Goal: Task Accomplishment & Management: Manage account settings

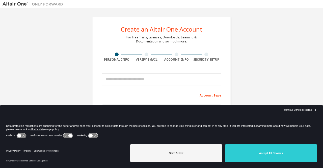
click at [287, 110] on div "Continue without accepting" at bounding box center [298, 110] width 28 height 4
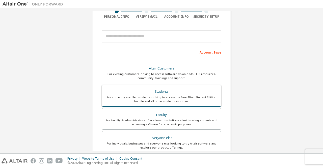
scroll to position [43, 0]
click at [159, 93] on div "Students" at bounding box center [161, 91] width 113 height 7
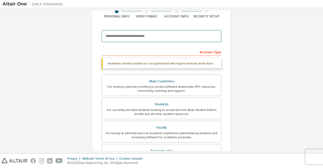
click at [134, 38] on input "email" at bounding box center [161, 36] width 119 height 12
type input "**********"
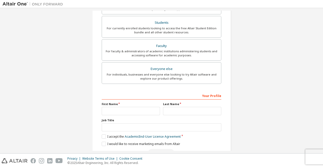
scroll to position [122, 0]
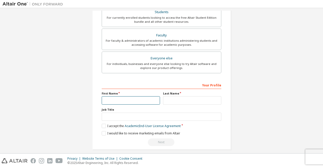
click at [125, 99] on input "text" at bounding box center [131, 100] width 58 height 8
type input "****"
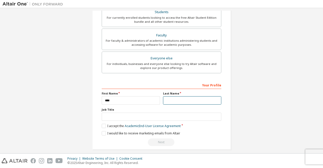
click at [168, 99] on input "text" at bounding box center [192, 100] width 58 height 8
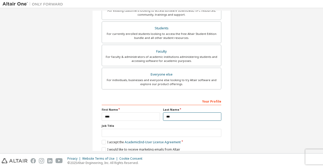
scroll to position [126, 0]
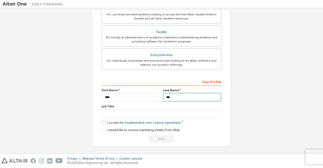
type input "***"
click at [102, 121] on label "I accept the Academic End-User License Agreement" at bounding box center [141, 122] width 79 height 4
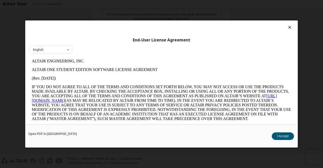
scroll to position [0, 0]
click at [54, 48] on div "English English" at bounding box center [51, 50] width 42 height 8
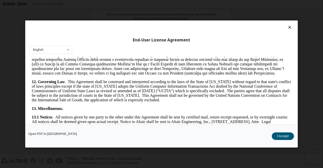
scroll to position [833, 0]
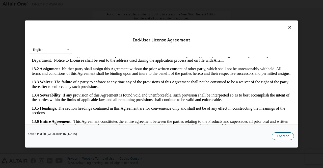
click at [289, 133] on button "I Accept" at bounding box center [282, 136] width 22 height 8
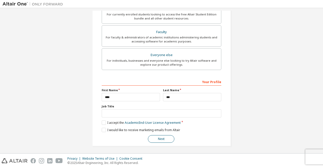
click at [167, 139] on button "Next" at bounding box center [161, 139] width 26 height 8
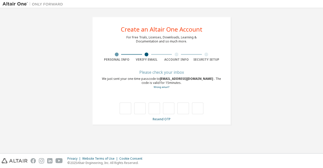
type input "*"
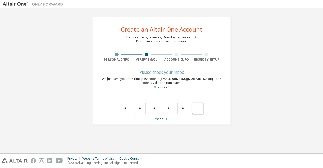
type input "*"
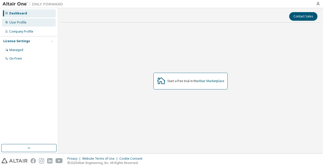
click at [20, 24] on div "User Profile" at bounding box center [17, 22] width 17 height 4
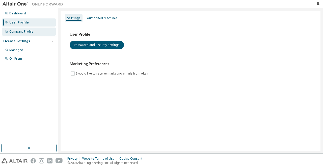
click at [23, 32] on div "Company Profile" at bounding box center [21, 31] width 24 height 4
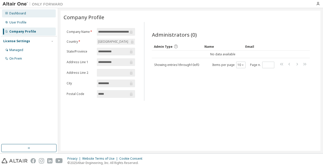
click at [19, 15] on div "Dashboard" at bounding box center [29, 13] width 54 height 8
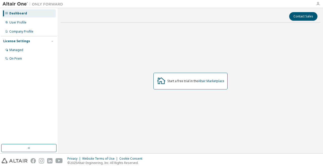
click at [319, 4] on icon "button" at bounding box center [318, 4] width 4 height 4
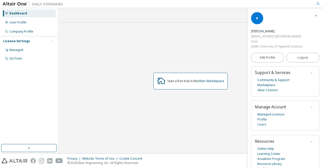
click at [267, 112] on div "Managed Licenses Profile Users" at bounding box center [285, 119] width 60 height 15
click at [267, 112] on link "Managed Licenses" at bounding box center [270, 114] width 27 height 5
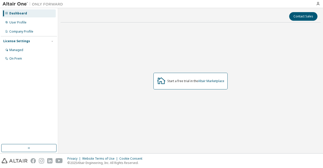
click at [17, 5] on img at bounding box center [34, 4] width 63 height 5
click at [21, 56] on div "On Prem" at bounding box center [29, 58] width 54 height 8
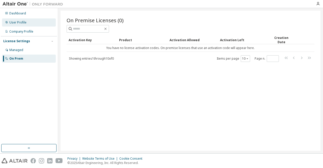
click at [22, 23] on div "User Profile" at bounding box center [17, 22] width 17 height 4
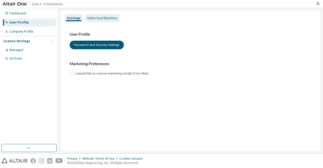
click at [92, 19] on div "Authorized Machines" at bounding box center [102, 18] width 30 height 4
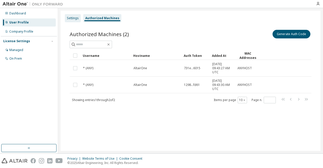
click at [70, 17] on div "Settings" at bounding box center [73, 18] width 12 height 4
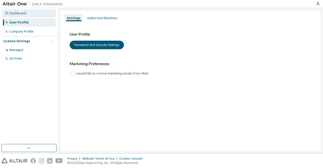
click at [23, 13] on div "Dashboard" at bounding box center [17, 13] width 17 height 4
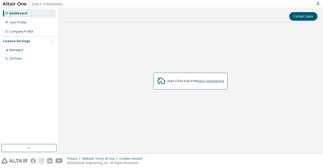
click at [208, 80] on link "Altair Marketplace" at bounding box center [211, 81] width 26 height 4
